Goal: Task Accomplishment & Management: Use online tool/utility

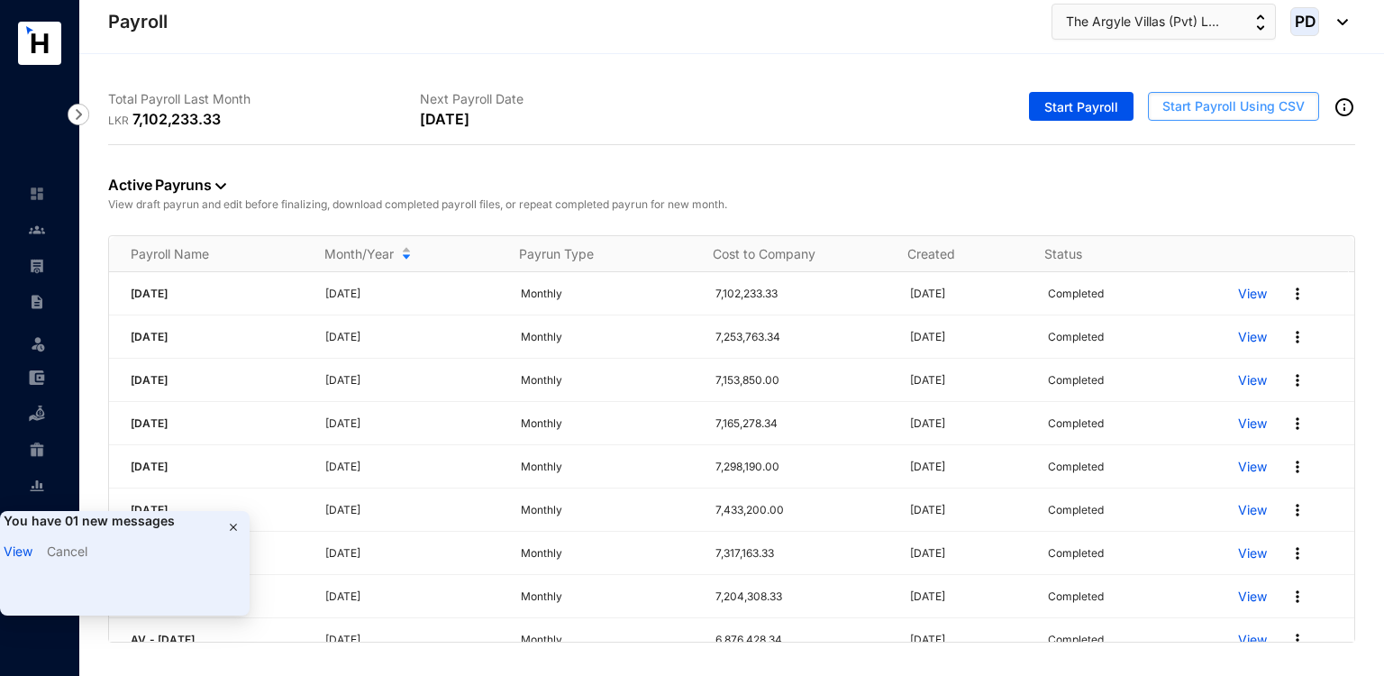
click at [1236, 102] on span "Start Payroll Using CSV" at bounding box center [1233, 106] width 142 height 18
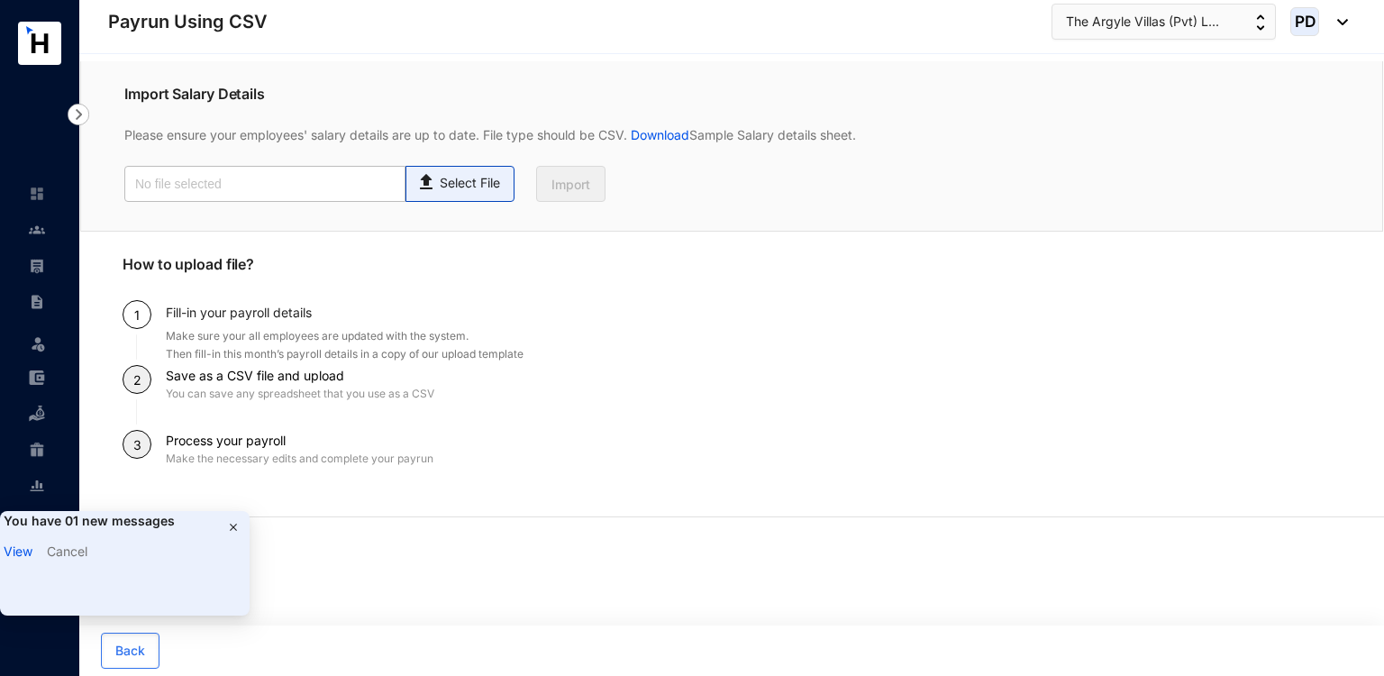
click at [454, 199] on span "Select File" at bounding box center [459, 184] width 109 height 36
click at [0, 0] on input "Select File" at bounding box center [0, 0] width 0 height 0
type input "Payroll Upload File.csv"
click at [585, 187] on span "Import" at bounding box center [570, 185] width 39 height 18
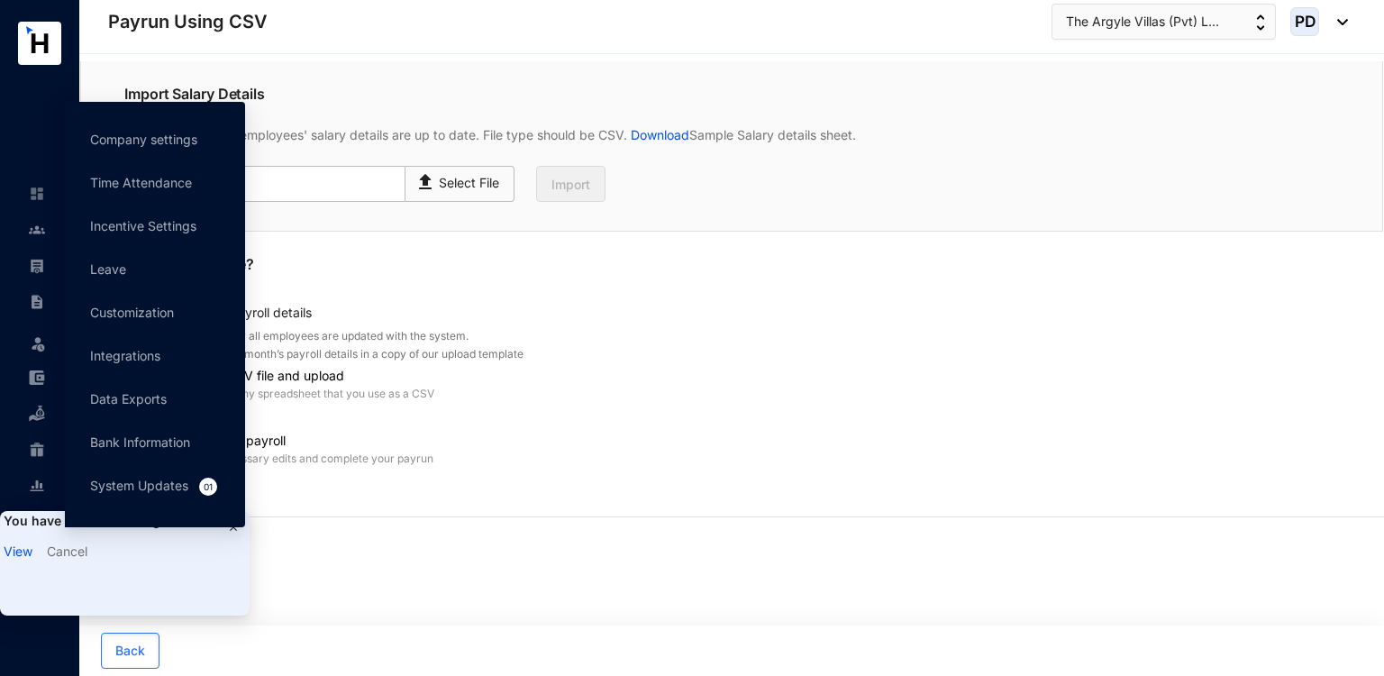
click at [23, 557] on link "View" at bounding box center [18, 550] width 29 height 15
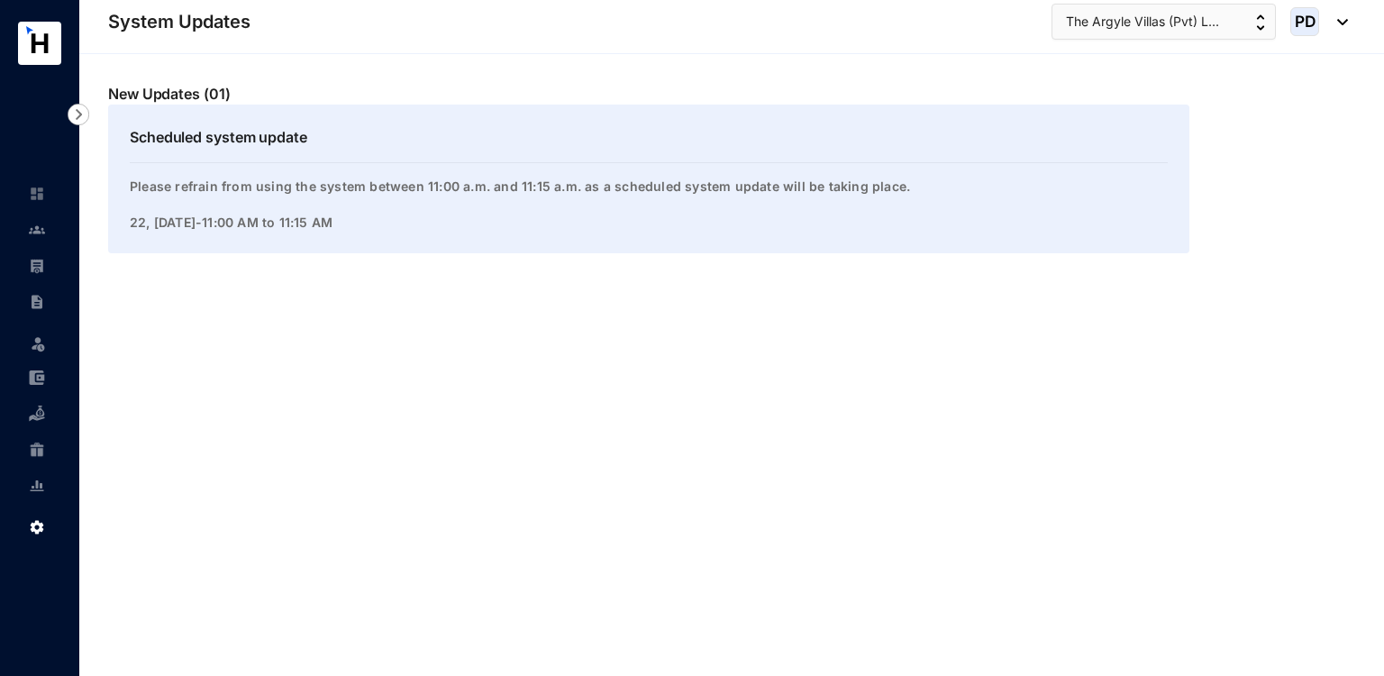
click at [414, 247] on div "Scheduled system update Please refrain from using the system between 11:00 a.m.…" at bounding box center [648, 179] width 1081 height 149
click at [339, 238] on div "Scheduled system update Please refrain from using the system between 11:00 a.m.…" at bounding box center [648, 179] width 1081 height 149
click at [419, 205] on p "Please refrain from using the system between 11:00 a.m. and 11:15 a.m. as a sch…" at bounding box center [649, 196] width 1038 height 36
click at [43, 274] on link at bounding box center [51, 266] width 45 height 18
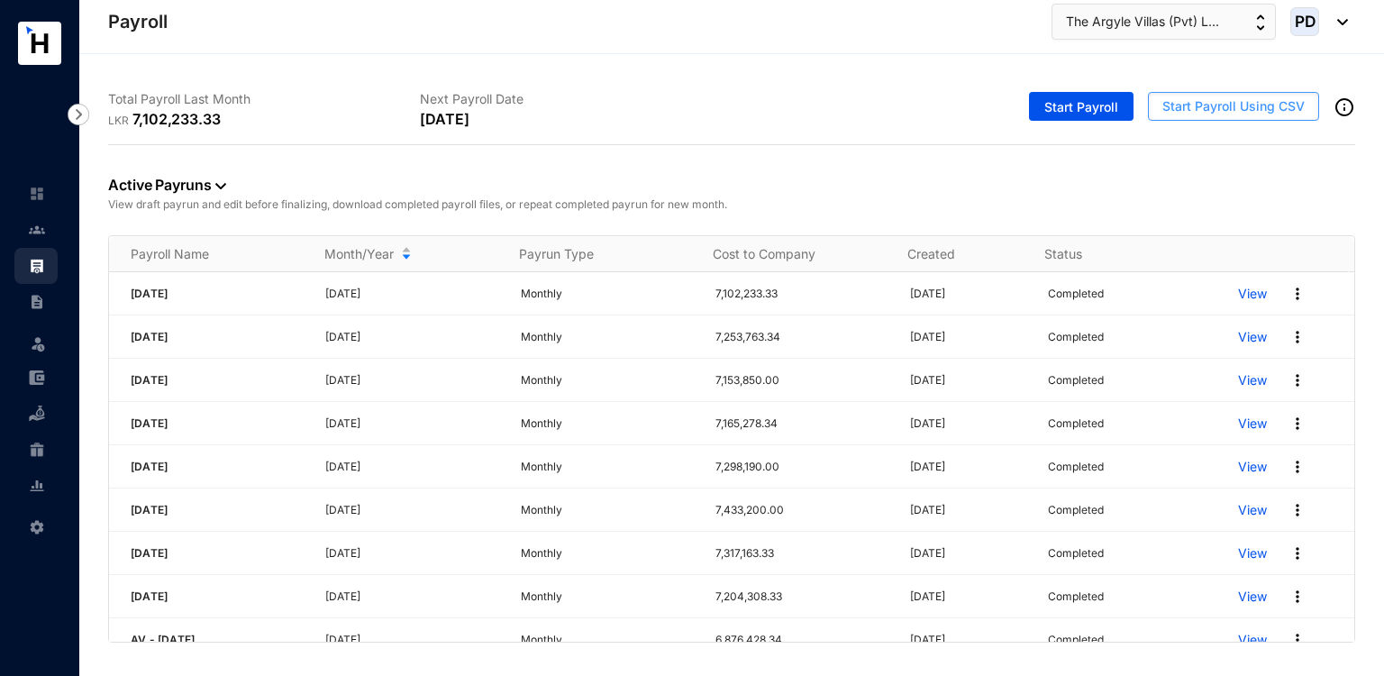
click at [1186, 113] on span "Start Payroll Using CSV" at bounding box center [1233, 106] width 142 height 18
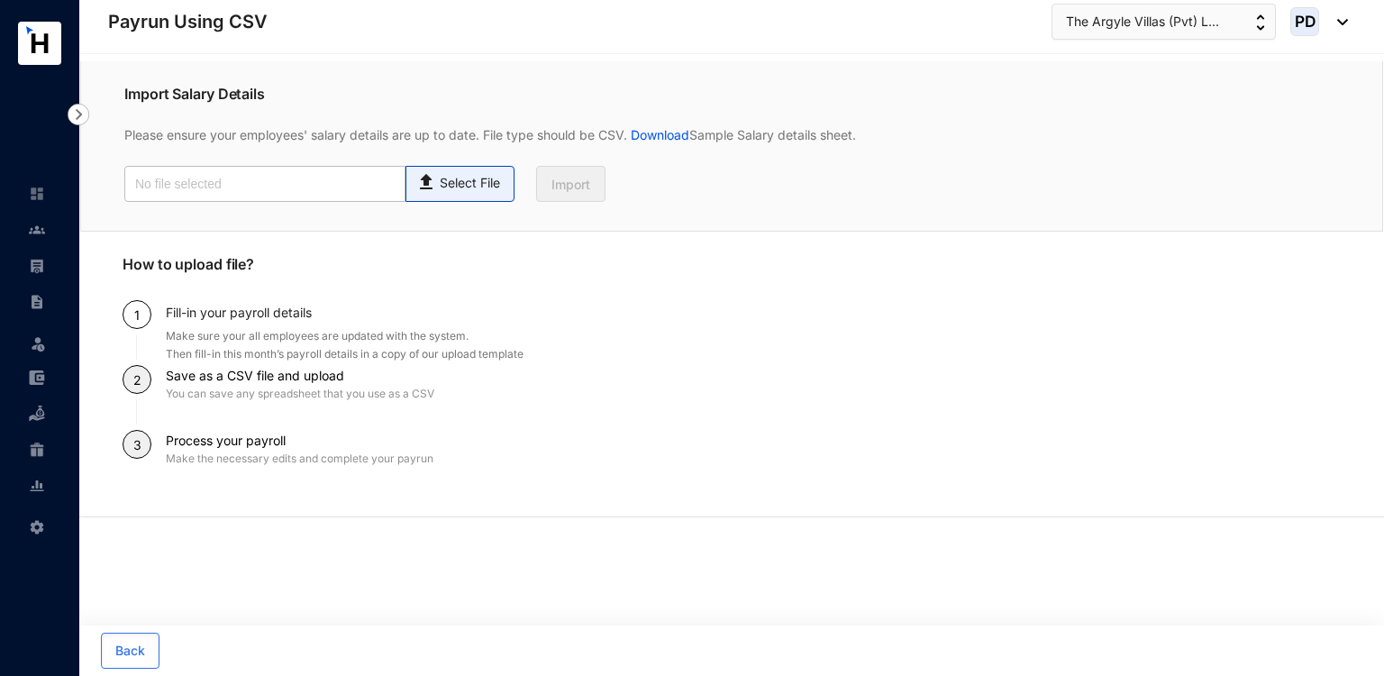
click at [459, 196] on span "Select File" at bounding box center [459, 184] width 109 height 36
click at [0, 0] on input "Select File" at bounding box center [0, 0] width 0 height 0
type input "Payroll Upload File.csv"
click at [577, 188] on span "Import" at bounding box center [570, 185] width 39 height 18
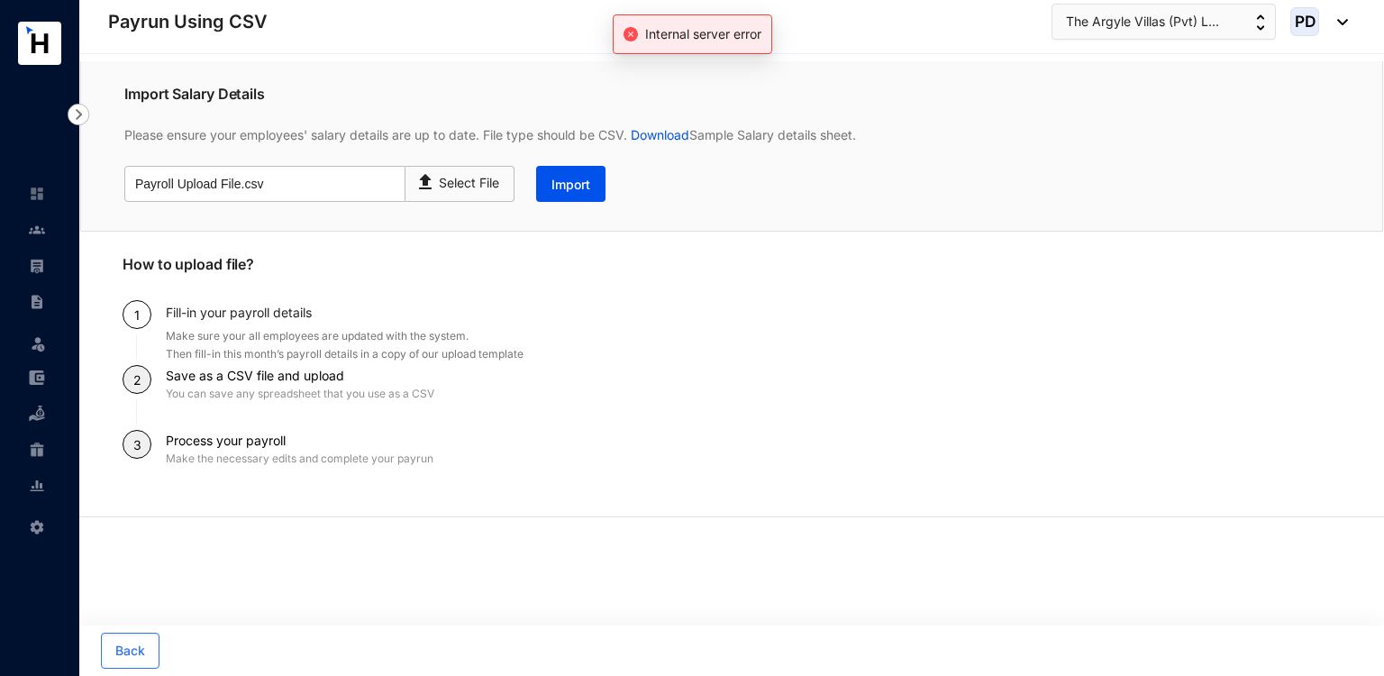
click at [1337, 28] on div "PD" at bounding box center [1319, 21] width 58 height 29
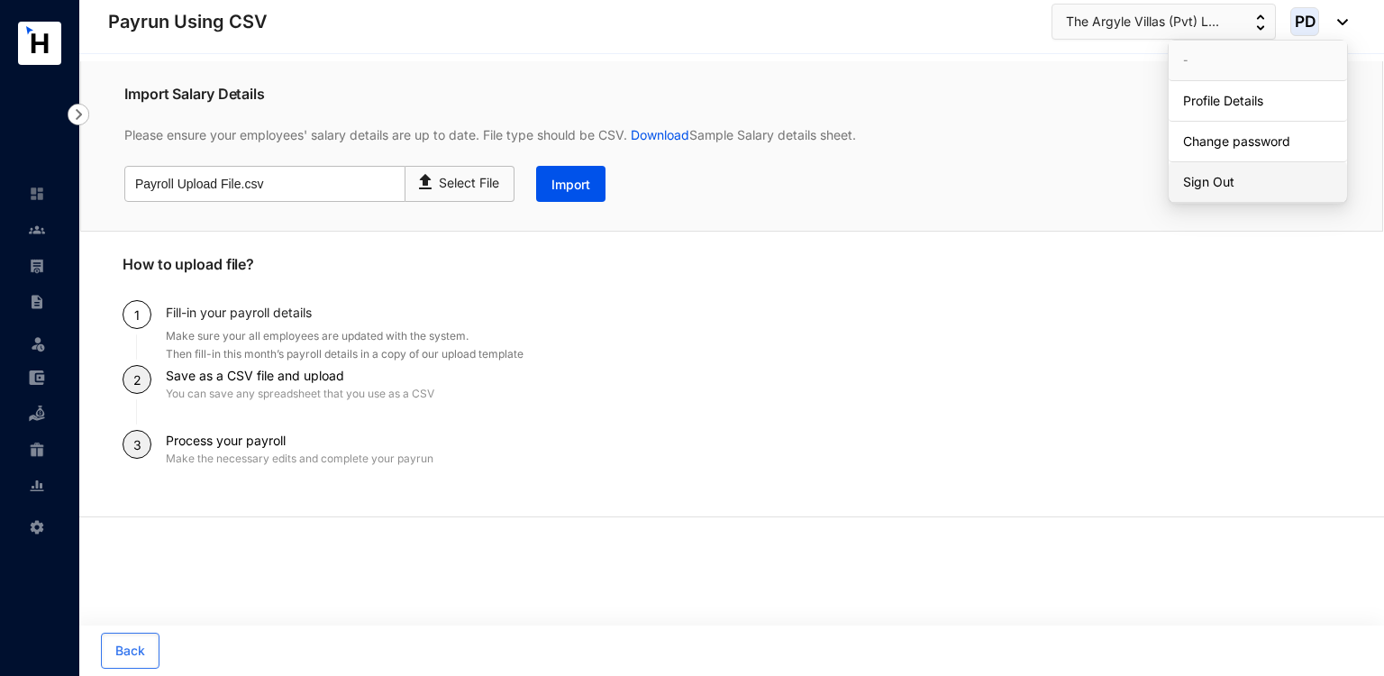
click at [1238, 178] on link "Sign Out" at bounding box center [1258, 182] width 150 height 18
